Goal: Navigation & Orientation: Find specific page/section

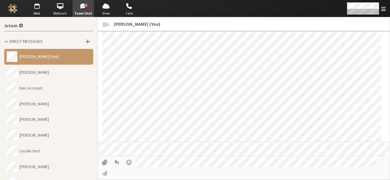
scroll to position [750, 0]
click at [82, 12] on span "Team Chat" at bounding box center [82, 13] width 21 height 5
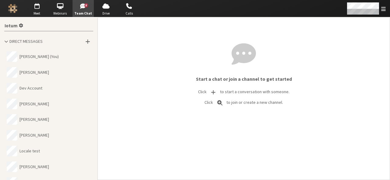
click at [82, 12] on span "Team Chat" at bounding box center [82, 13] width 21 height 5
click at [32, 11] on span "Meet" at bounding box center [36, 13] width 21 height 5
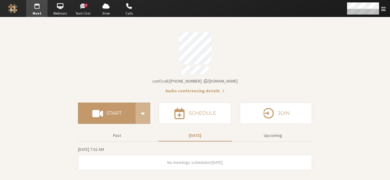
click at [89, 15] on span "Team Chat" at bounding box center [82, 13] width 21 height 5
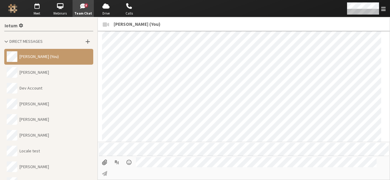
click at [51, 129] on button "[PERSON_NAME]" at bounding box center [48, 136] width 89 height 16
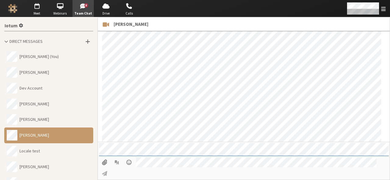
scroll to position [49, 0]
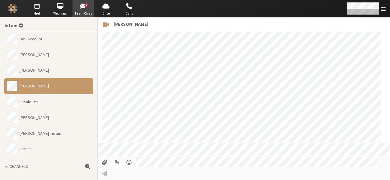
click at [51, 129] on button "[PERSON_NAME] - iotum" at bounding box center [48, 134] width 89 height 16
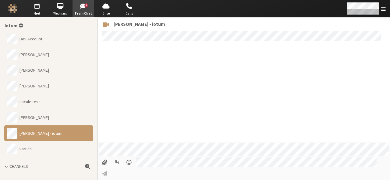
scroll to position [491, 0]
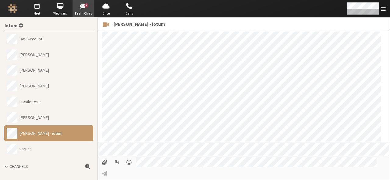
click at [80, 10] on span "button" at bounding box center [82, 6] width 21 height 10
